Goal: Transaction & Acquisition: Subscribe to service/newsletter

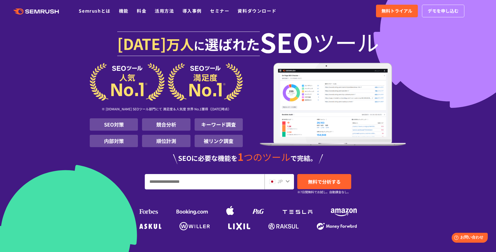
click at [136, 10] on ul "Semrushとは 機能 料金 活用方法 導入事例 セミナー 資料ダウンロード" at bounding box center [182, 10] width 206 height 7
click at [139, 10] on link "料金" at bounding box center [142, 10] width 10 height 7
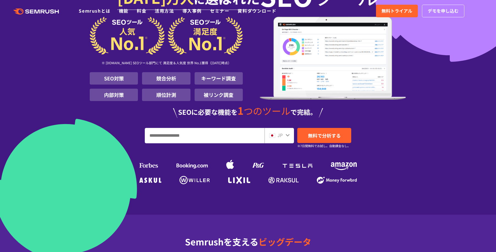
scroll to position [78, 0]
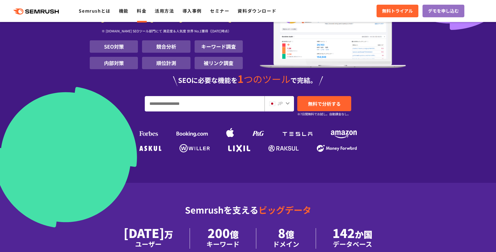
click at [141, 13] on link "料金" at bounding box center [142, 10] width 10 height 7
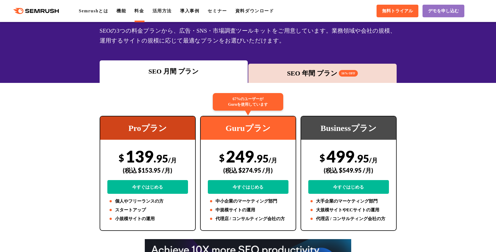
scroll to position [58, 0]
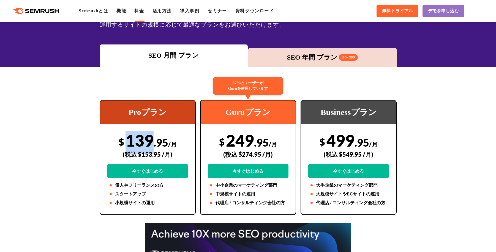
drag, startPoint x: 127, startPoint y: 143, endPoint x: 154, endPoint y: 142, distance: 26.7
click at [154, 142] on div "$ 139 .95 /月 (税込 $153.95 /月) 今すぐはじめる" at bounding box center [147, 154] width 81 height 47
click at [154, 142] on span ".95" at bounding box center [160, 142] width 15 height 13
drag, startPoint x: 139, startPoint y: 153, endPoint x: 168, endPoint y: 153, distance: 29.7
click at [168, 153] on div "(税込 $153.95 /月)" at bounding box center [147, 155] width 81 height 20
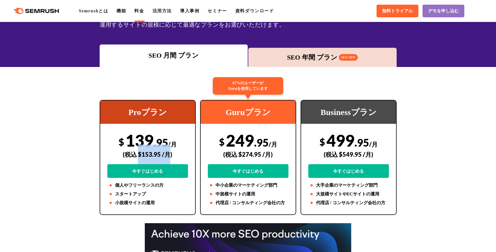
copy div "$153.95 /月"
